Goal: Navigation & Orientation: Find specific page/section

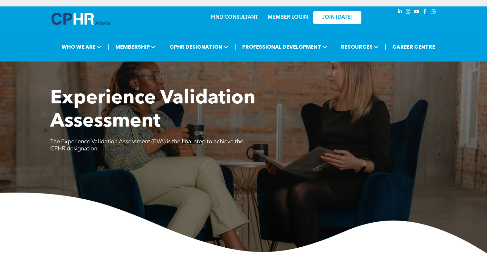
click at [243, 16] on link "FIND CONSULTANT" at bounding box center [234, 17] width 47 height 5
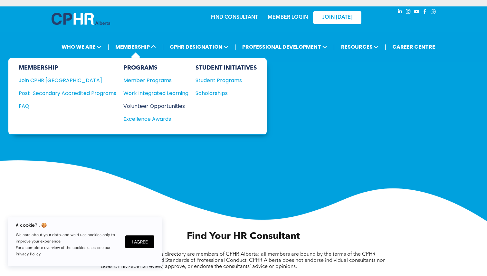
click at [175, 105] on div "Volunteer Opportunities" at bounding box center [152, 106] width 59 height 8
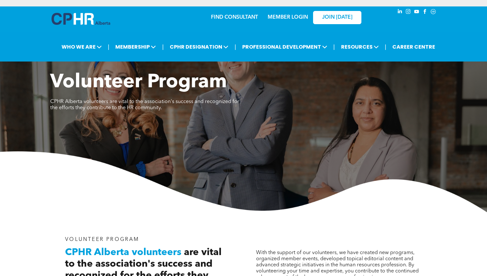
click at [280, 17] on link "MEMBER LOGIN" at bounding box center [288, 17] width 40 height 5
